Goal: Navigation & Orientation: Find specific page/section

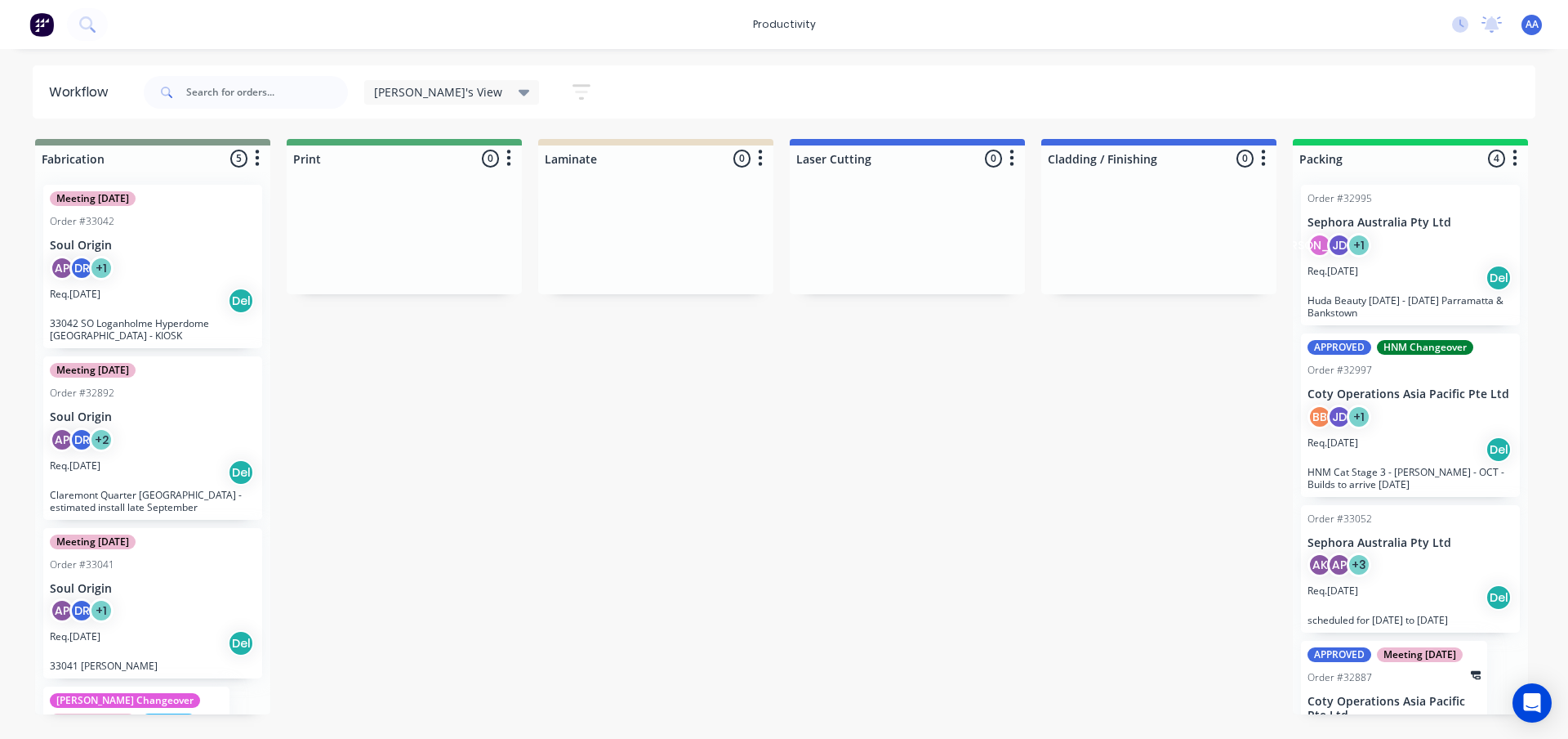
click at [671, 124] on div "Workflow [PERSON_NAME]'s View Save new view None edit [PERSON_NAME]'s View (Def…" at bounding box center [784, 385] width 1568 height 641
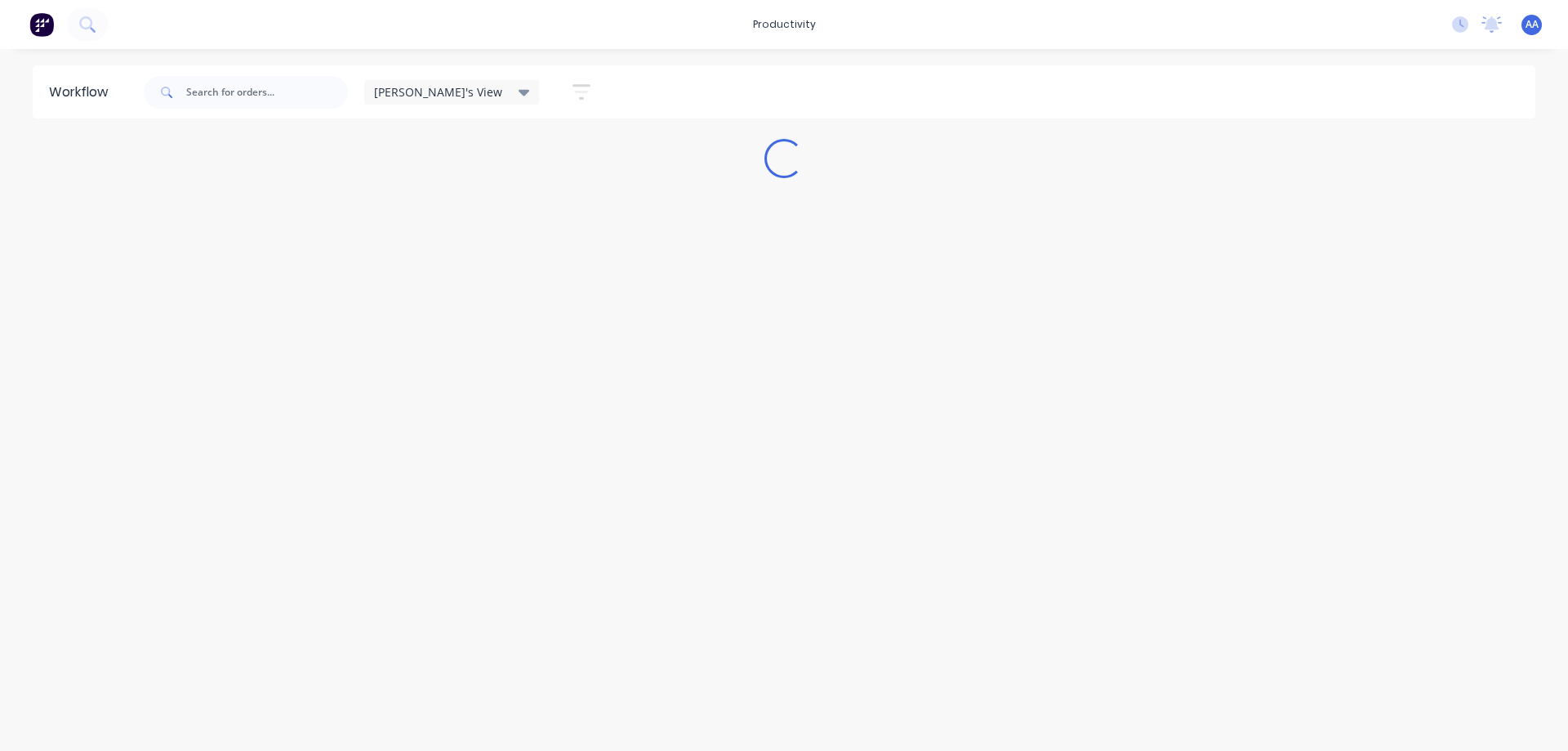
click at [504, 50] on div "productivity productivity Workflow Planner Delivery Scheduling Timesheets No ne…" at bounding box center [784, 326] width 1568 height 653
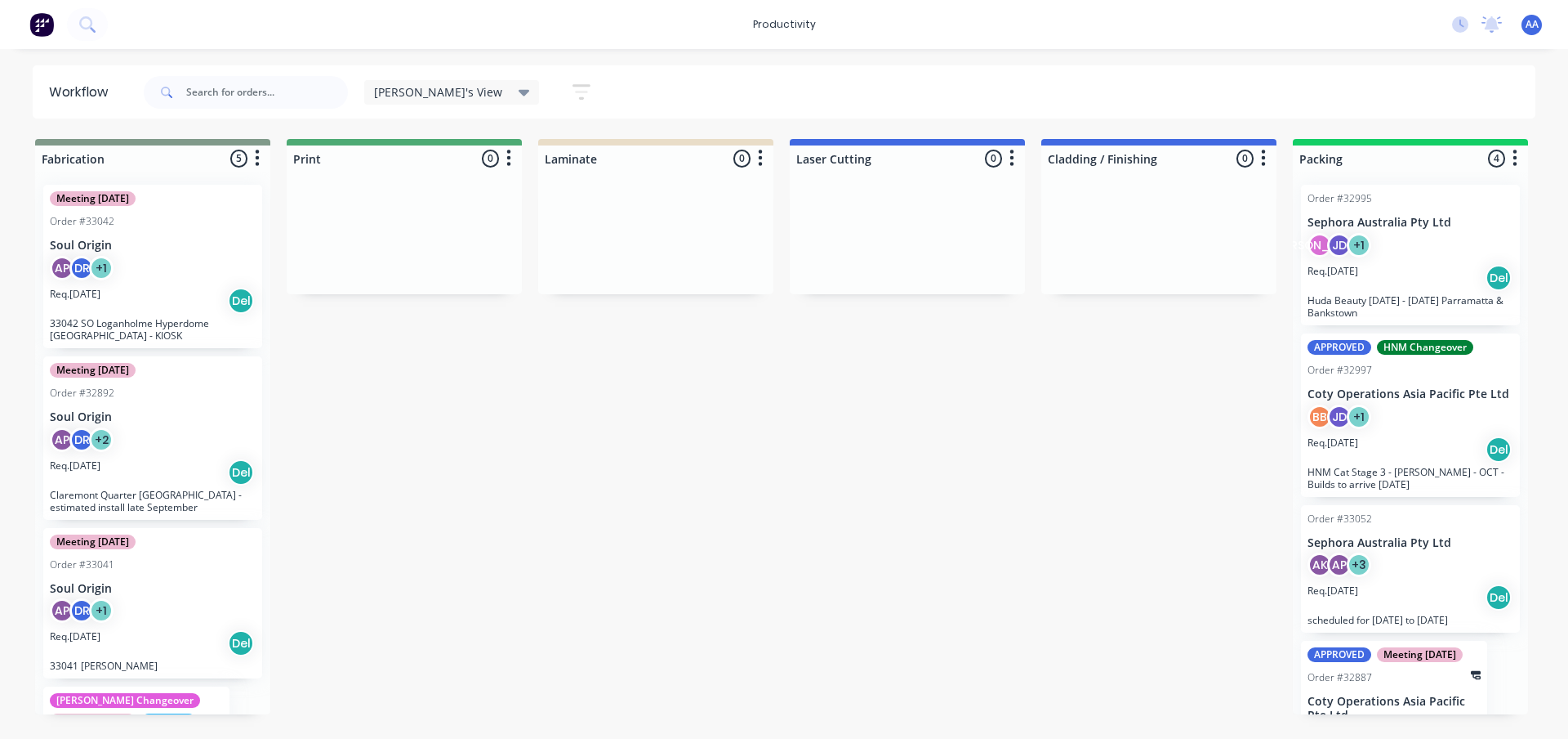
click at [504, 50] on div "productivity productivity Workflow Planner Delivery Scheduling Timesheets No ne…" at bounding box center [784, 320] width 1568 height 641
